Goal: Find specific page/section: Find specific page/section

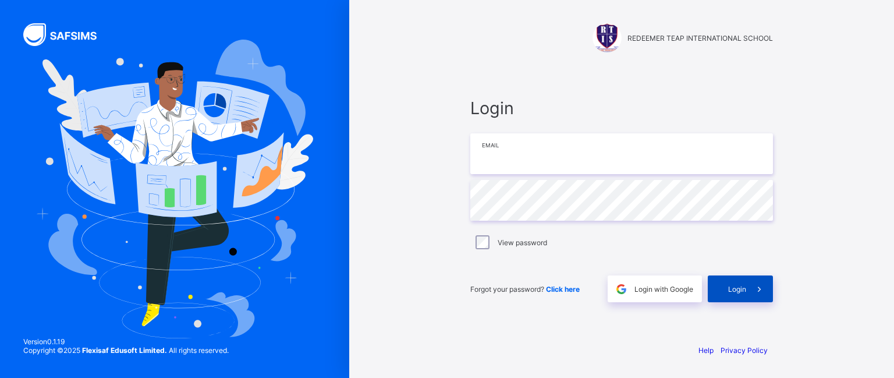
type input "**********"
click at [733, 294] on span "Login" at bounding box center [738, 289] width 18 height 9
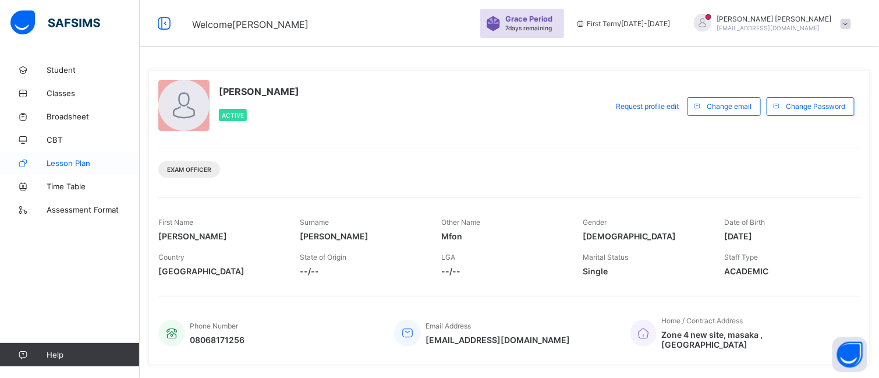
click at [65, 162] on span "Lesson Plan" at bounding box center [93, 162] width 93 height 9
